Goal: Find specific page/section: Find specific page/section

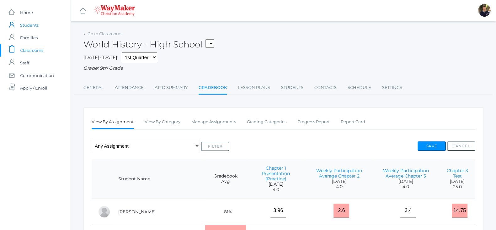
click at [36, 26] on span "Students" at bounding box center [29, 25] width 19 height 13
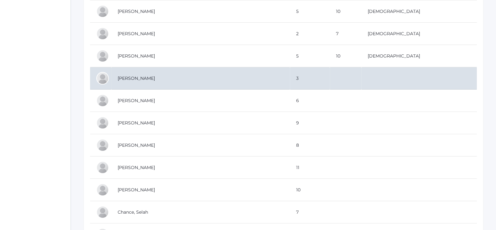
scroll to position [196, 0]
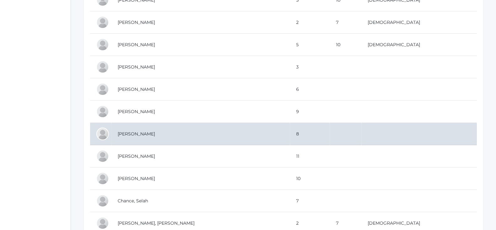
click at [156, 134] on td "[PERSON_NAME]" at bounding box center [200, 134] width 179 height 22
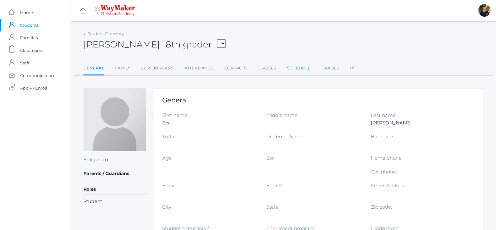
click at [292, 70] on link "Schedule" at bounding box center [299, 68] width 24 height 13
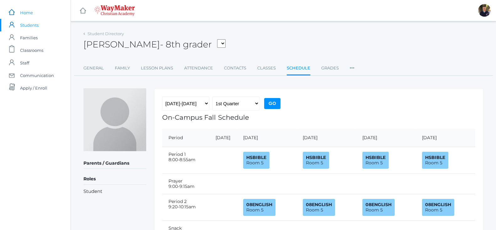
click at [20, 10] on span "Home" at bounding box center [26, 12] width 13 height 13
